Goal: Information Seeking & Learning: Learn about a topic

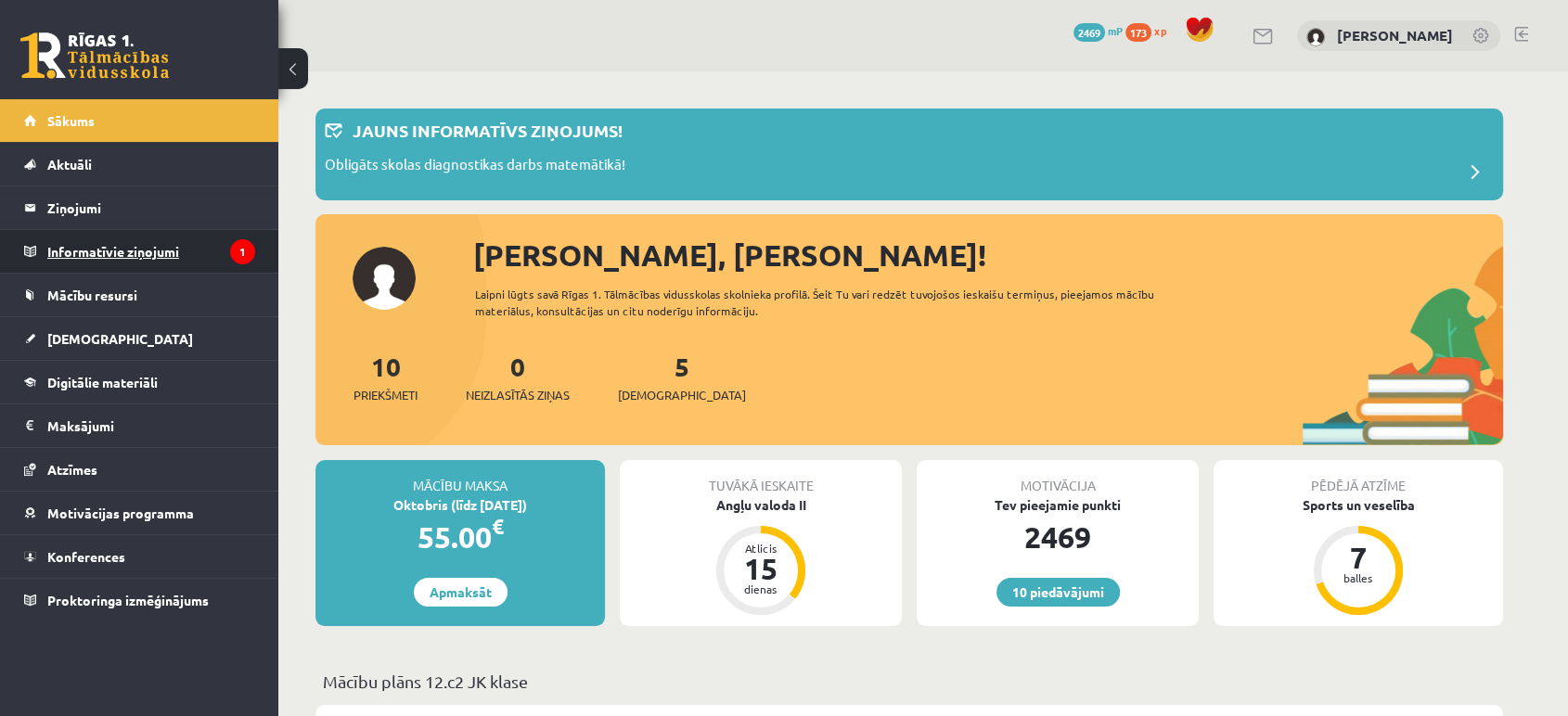
click at [234, 242] on icon "1" at bounding box center [242, 252] width 25 height 25
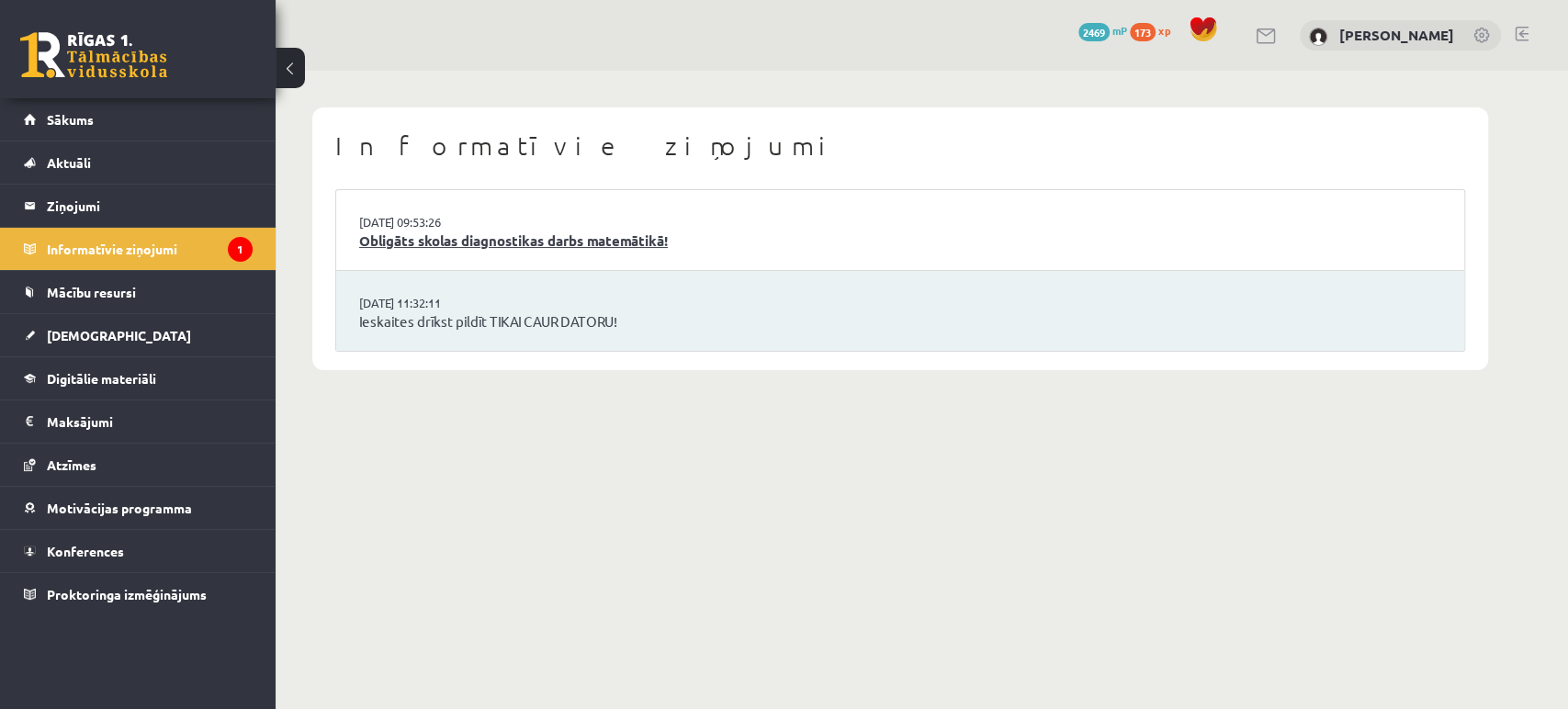
click at [499, 242] on link "Obligāts skolas diagnostikas darbs matemātikā!" at bounding box center [900, 241] width 1082 height 21
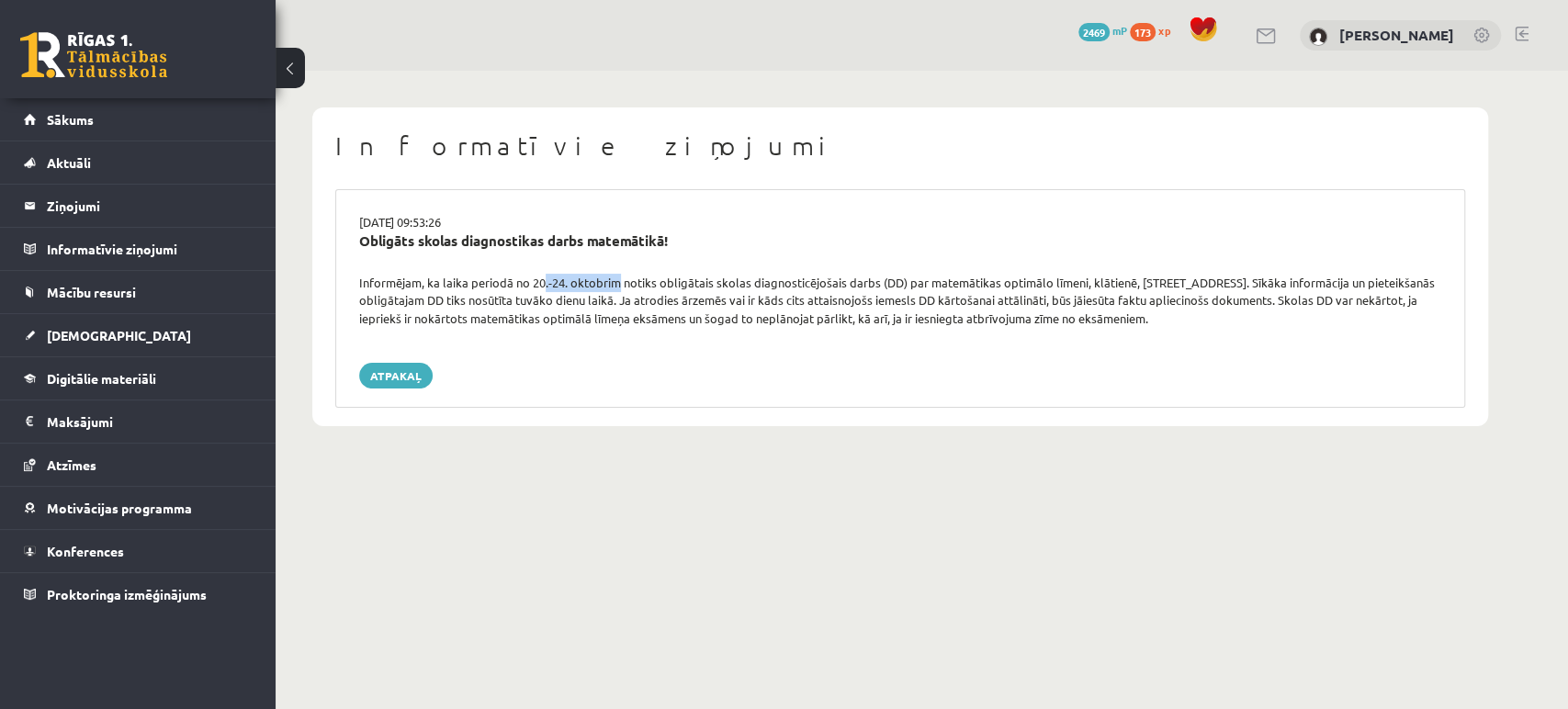
drag, startPoint x: 534, startPoint y: 282, endPoint x: 613, endPoint y: 274, distance: 79.4
click at [613, 274] on div "Informējam, ka laika periodā no 20.-24. oktobrim notiks obligātais skolas diagn…" at bounding box center [900, 301] width 1109 height 54
drag, startPoint x: 999, startPoint y: 283, endPoint x: 1082, endPoint y: 282, distance: 83.0
click at [1082, 282] on div "Informējam, ka laika periodā no 20.-24. oktobrim notiks obligātais skolas diagn…" at bounding box center [900, 301] width 1109 height 54
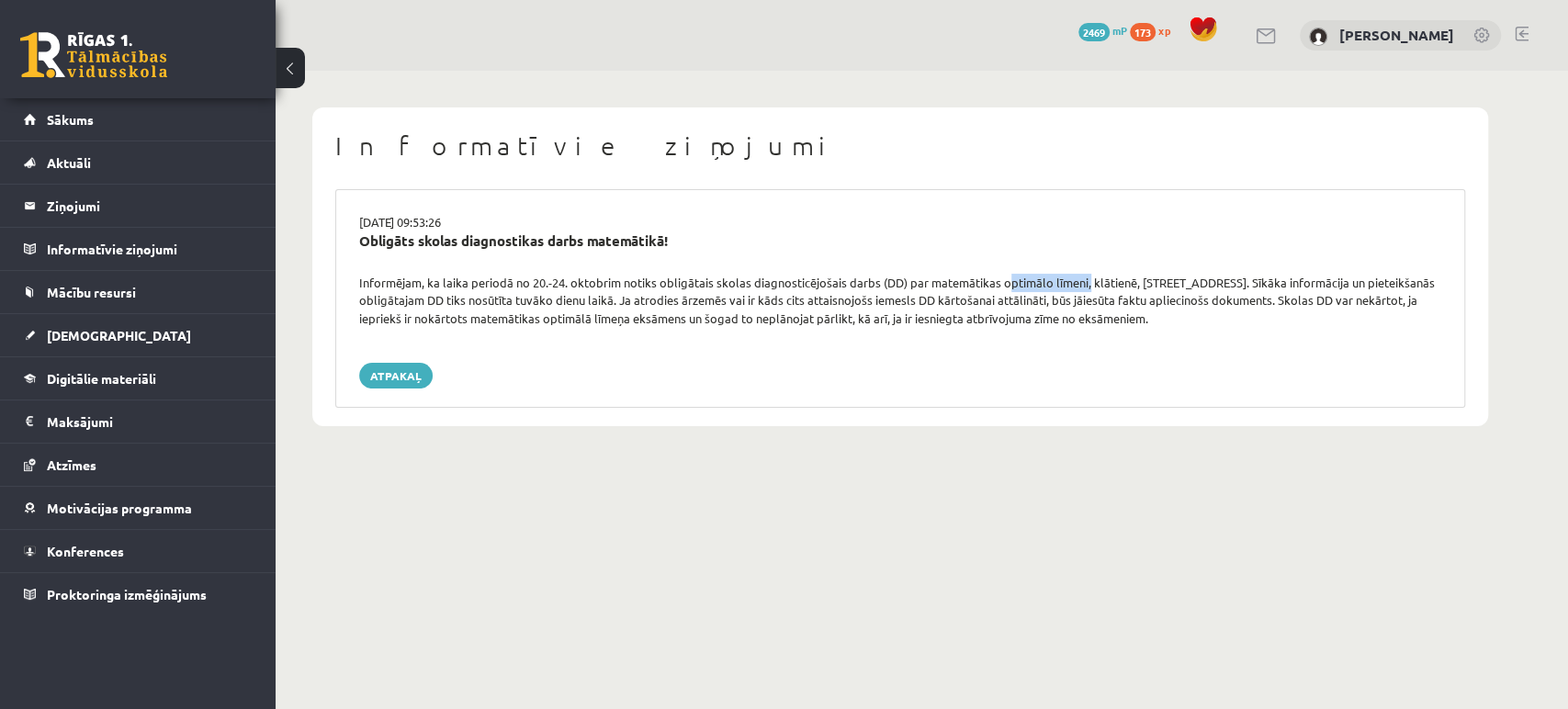
click at [1082, 282] on div "Informējam, ka laika periodā no 20.-24. oktobrim notiks obligātais skolas diagn…" at bounding box center [900, 301] width 1109 height 54
drag, startPoint x: 532, startPoint y: 282, endPoint x: 617, endPoint y: 284, distance: 85.0
click at [617, 284] on div "Informējam, ka laika periodā no 20.-24. oktobrim notiks obligātais skolas diagn…" at bounding box center [900, 301] width 1109 height 54
drag, startPoint x: 529, startPoint y: 282, endPoint x: 568, endPoint y: 282, distance: 39.0
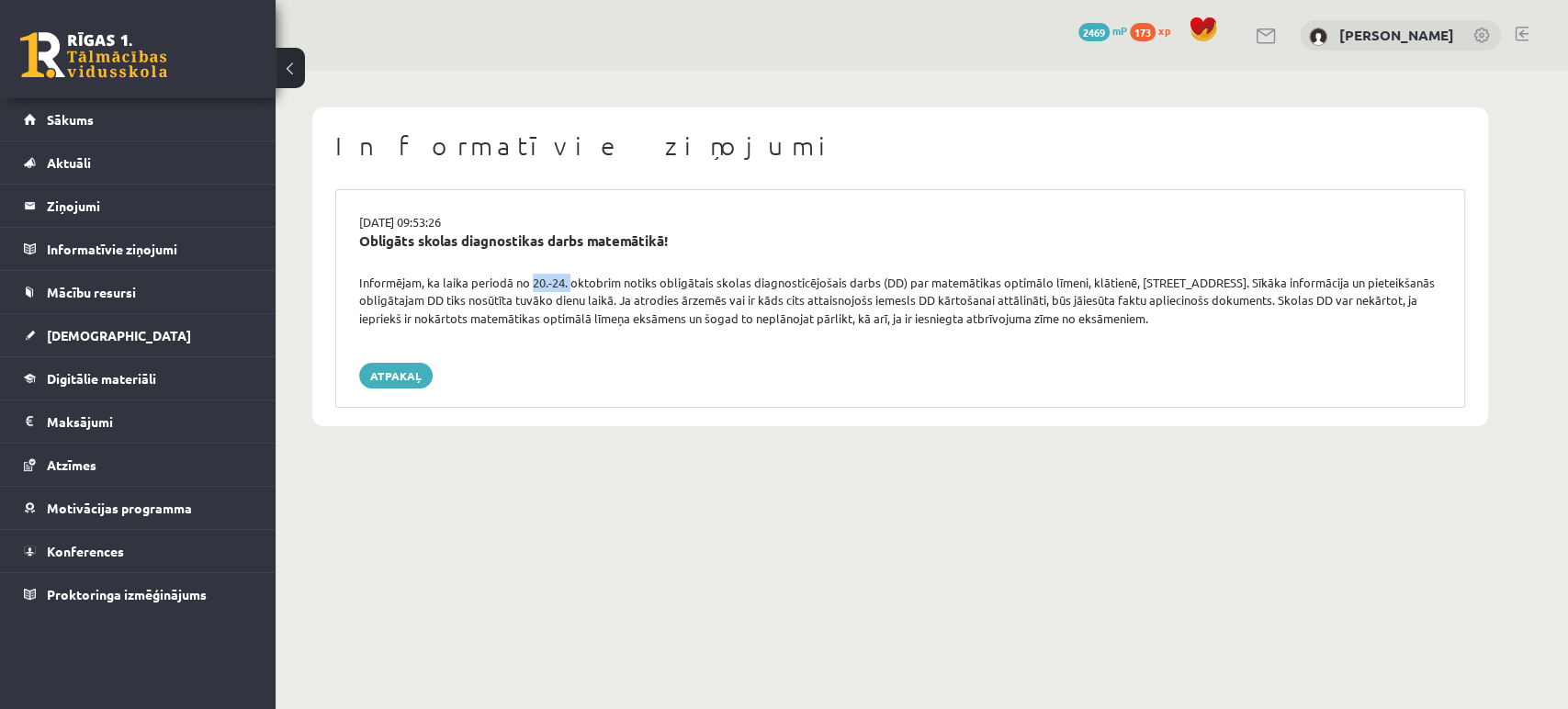
click at [568, 282] on div "Informējam, ka laika periodā no 20.-24. oktobrim notiks obligātais skolas diagn…" at bounding box center [900, 301] width 1109 height 54
click at [423, 377] on link "Atpakaļ" at bounding box center [396, 376] width 74 height 26
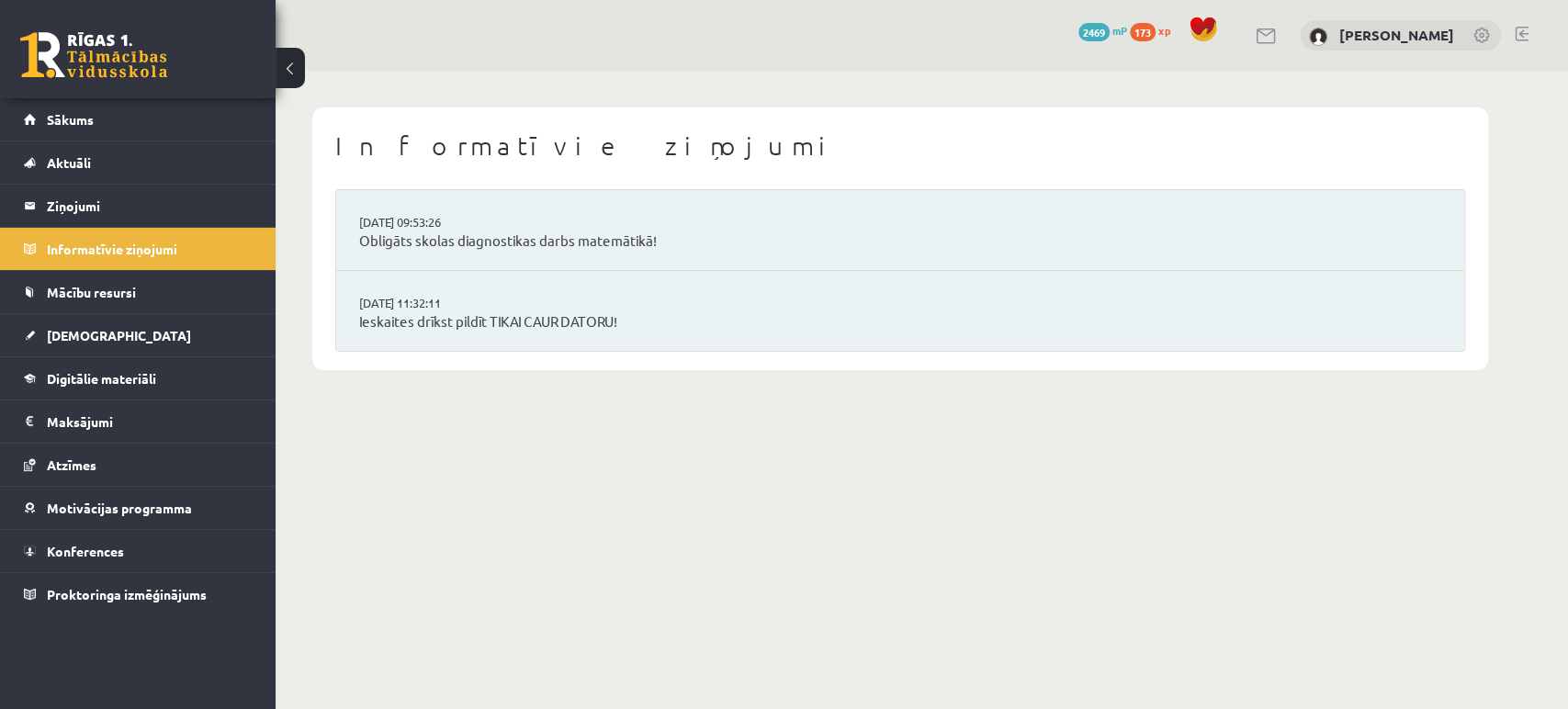
click at [132, 79] on div "0 Dāvanas 2469 mP 173 xp" at bounding box center [138, 49] width 276 height 98
click at [106, 57] on link at bounding box center [93, 55] width 147 height 46
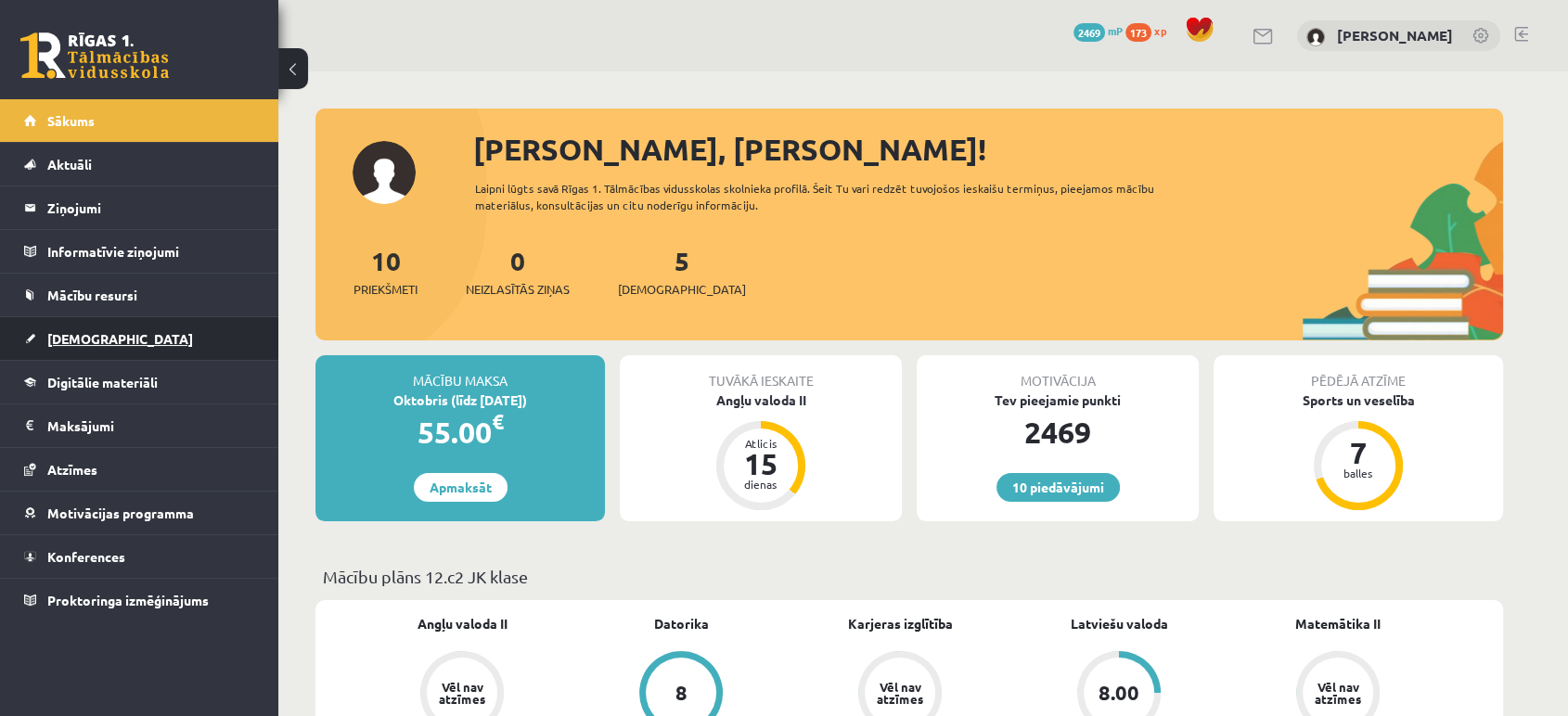
click at [109, 342] on link "[DEMOGRAPHIC_DATA]" at bounding box center [140, 338] width 231 height 43
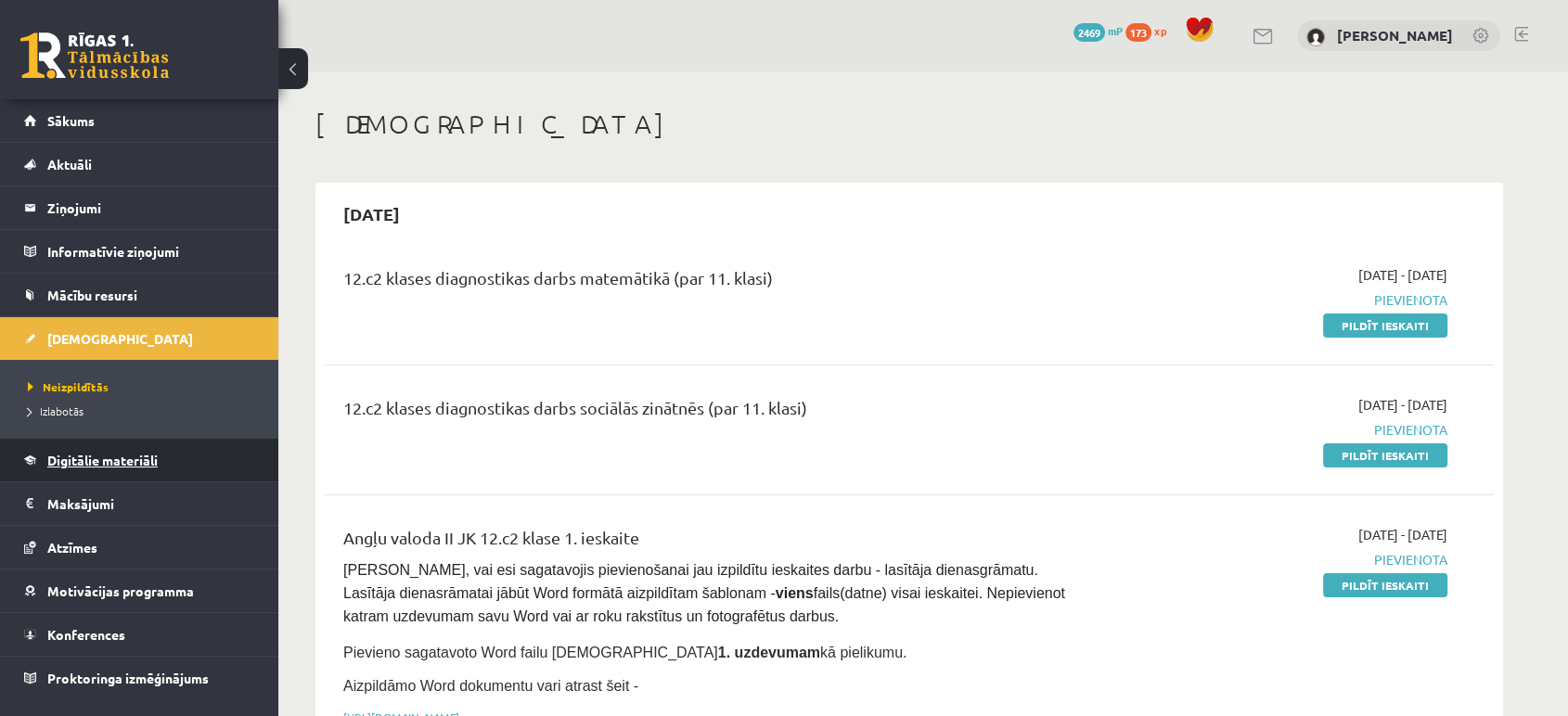
click at [96, 454] on span "Digitālie materiāli" at bounding box center [103, 461] width 110 height 17
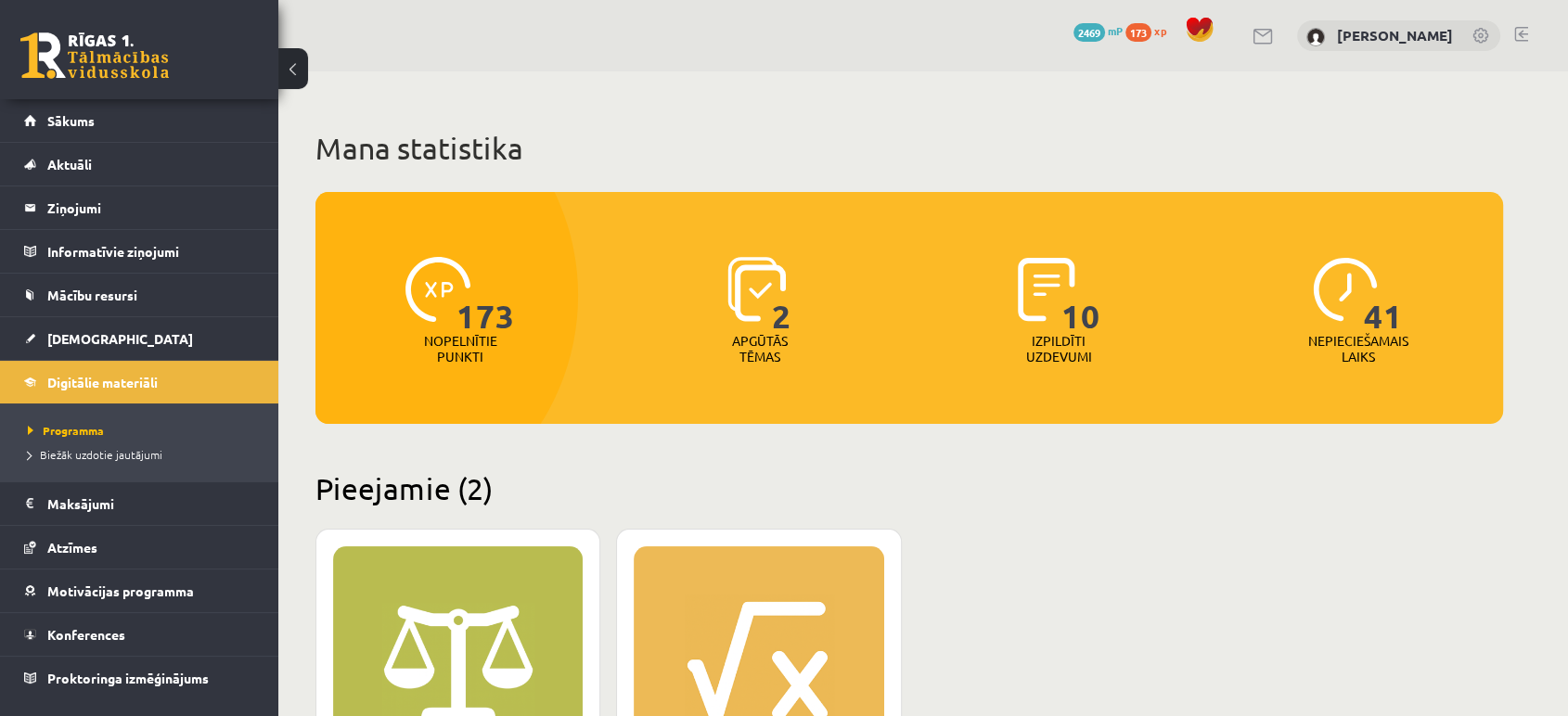
click at [146, 68] on link at bounding box center [94, 56] width 148 height 47
